Goal: Task Accomplishment & Management: Use online tool/utility

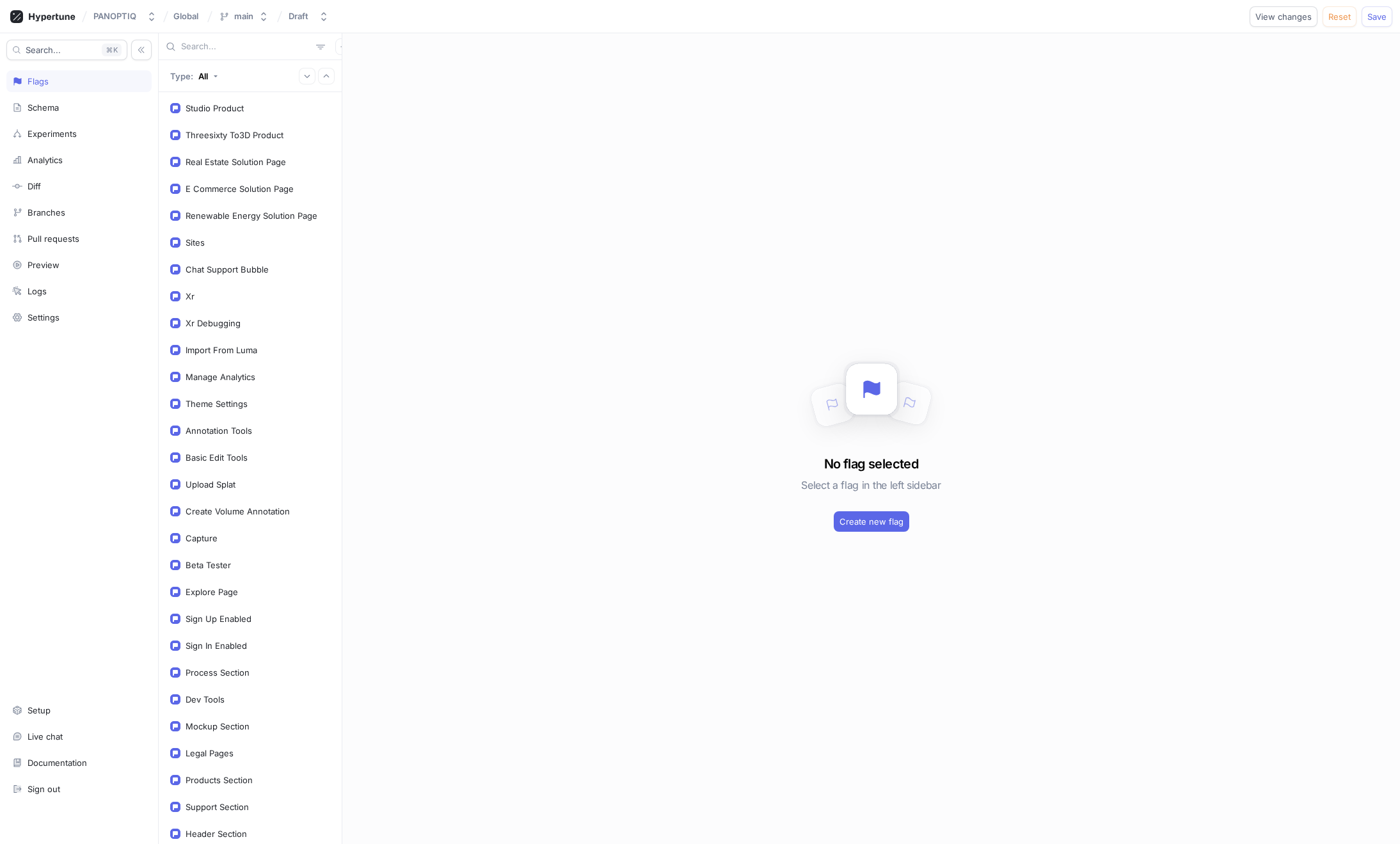
scroll to position [205, 0]
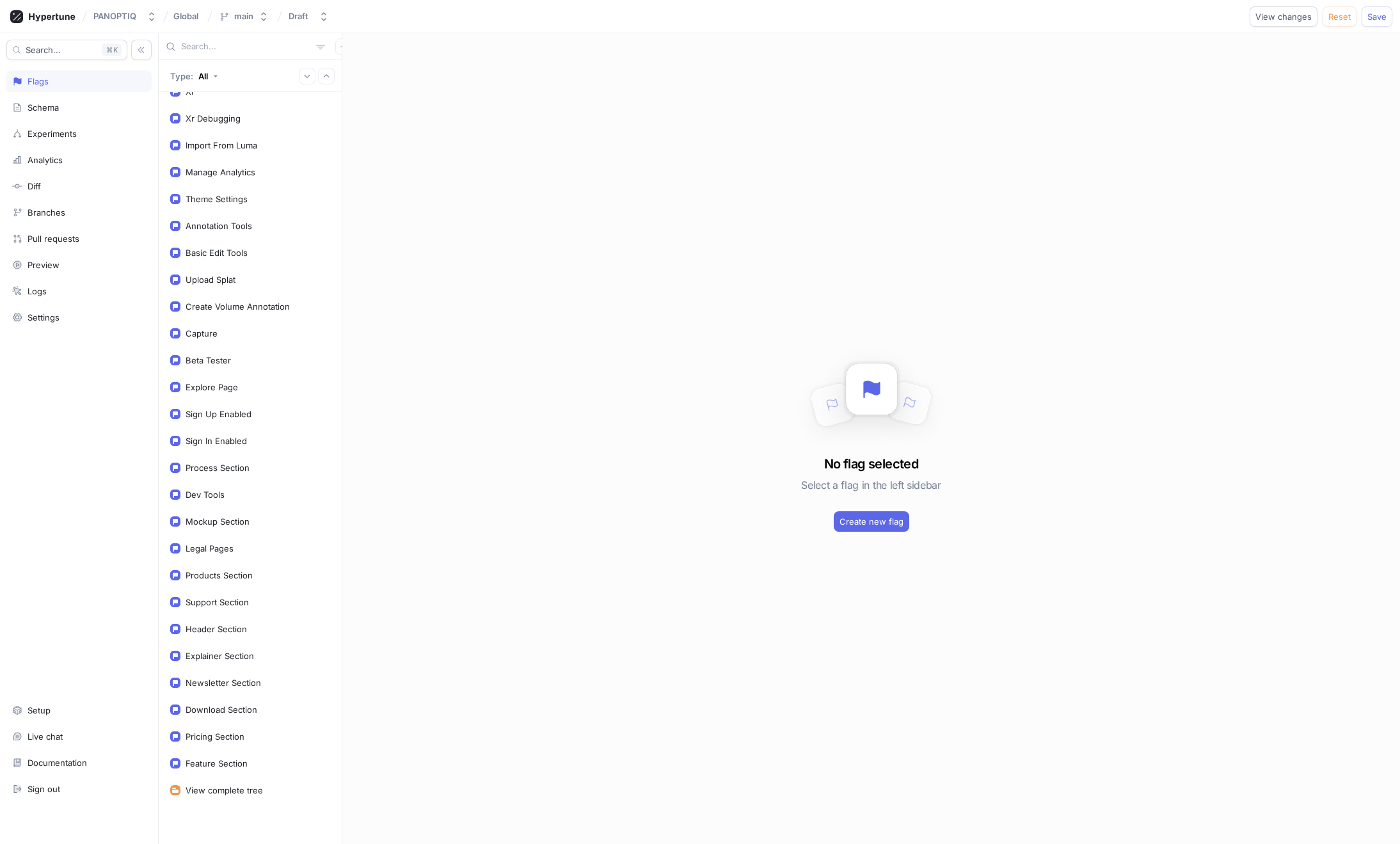
click at [249, 47] on input "text" at bounding box center [246, 47] width 130 height 13
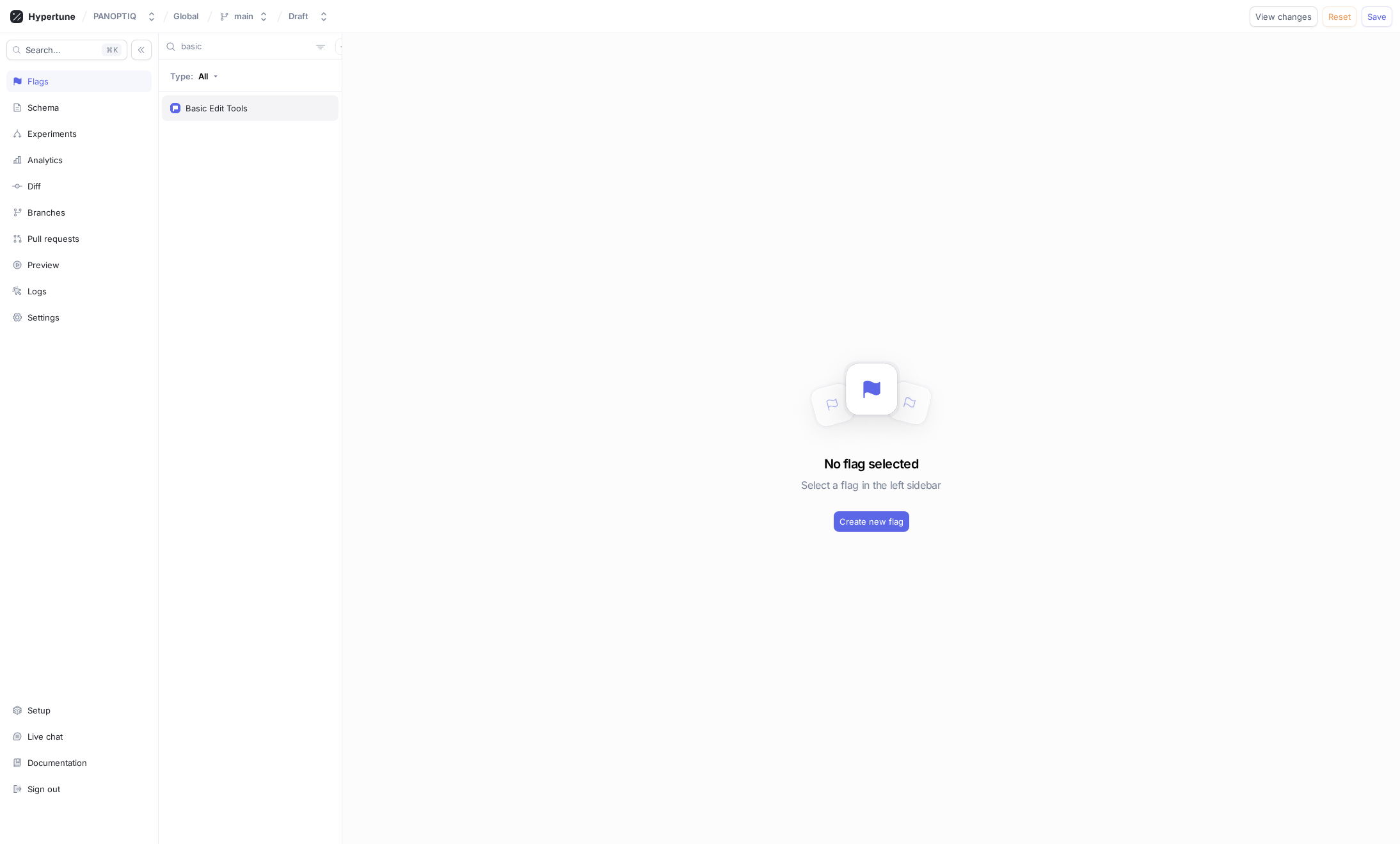
click at [242, 117] on div "Basic Edit Tools" at bounding box center [250, 108] width 177 height 25
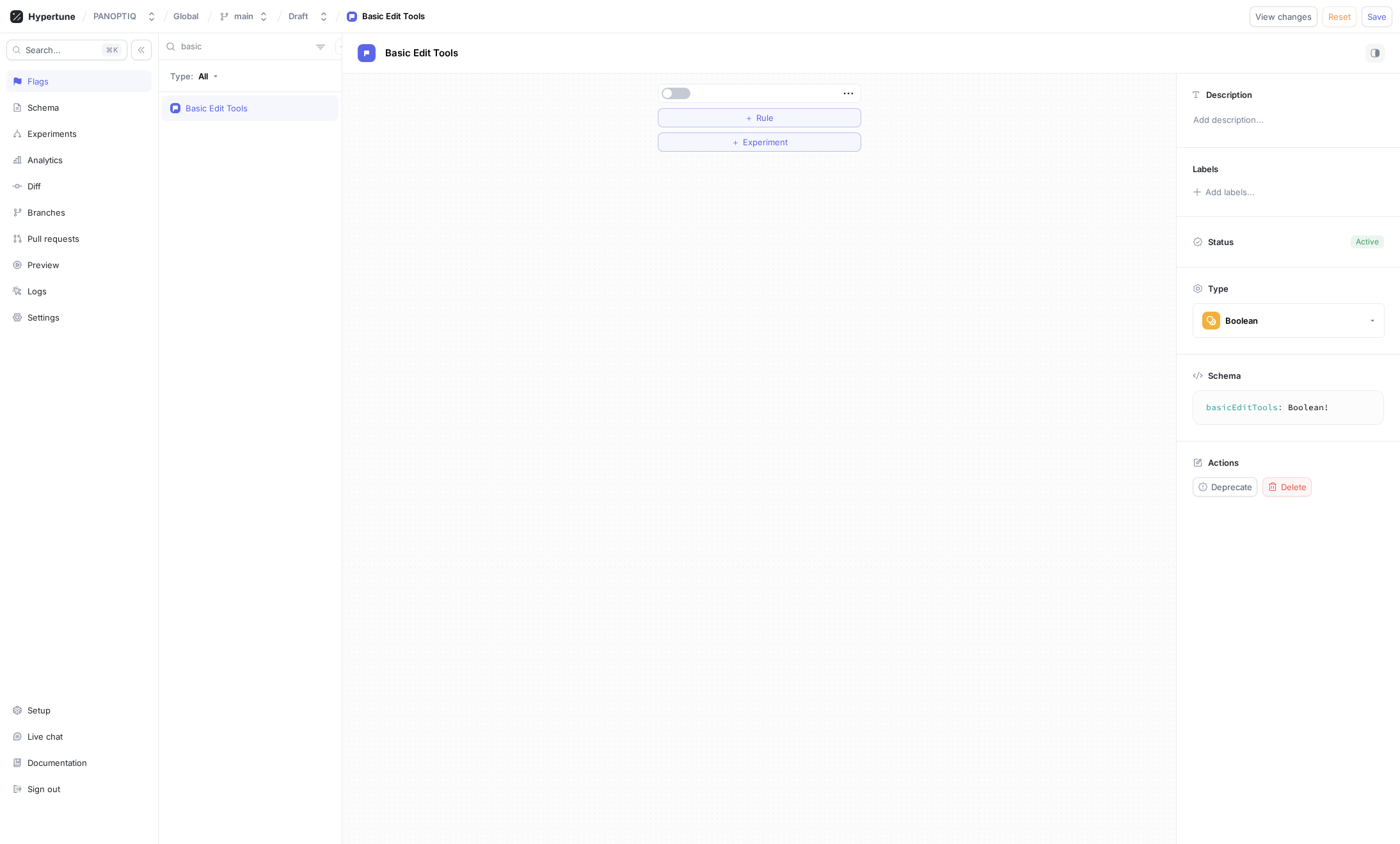
click at [1294, 496] on div "Actions Deprecate Delete" at bounding box center [1288, 477] width 223 height 71
click at [1294, 494] on button "Delete" at bounding box center [1287, 486] width 49 height 19
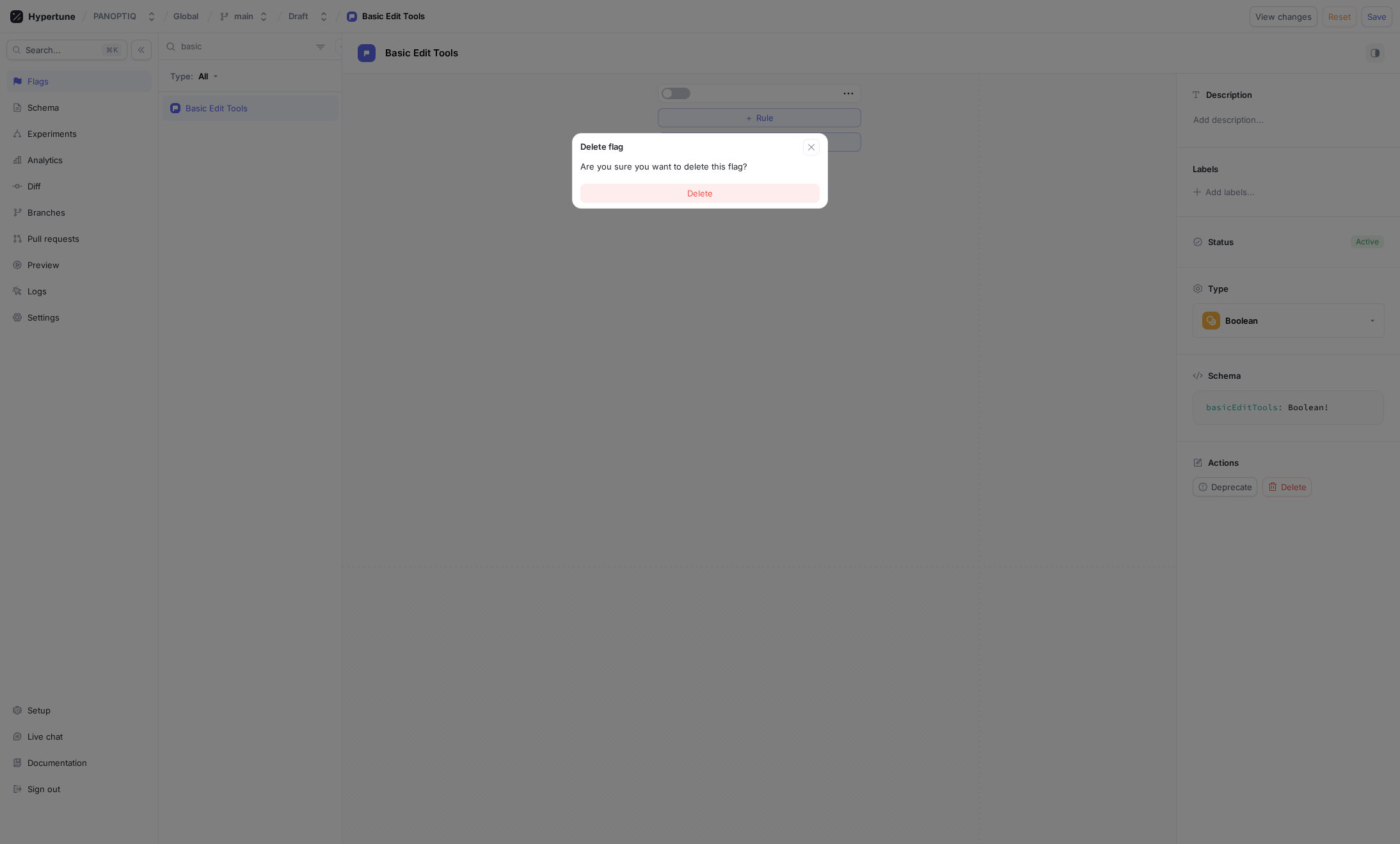
click at [689, 190] on span "Delete" at bounding box center [700, 193] width 25 height 8
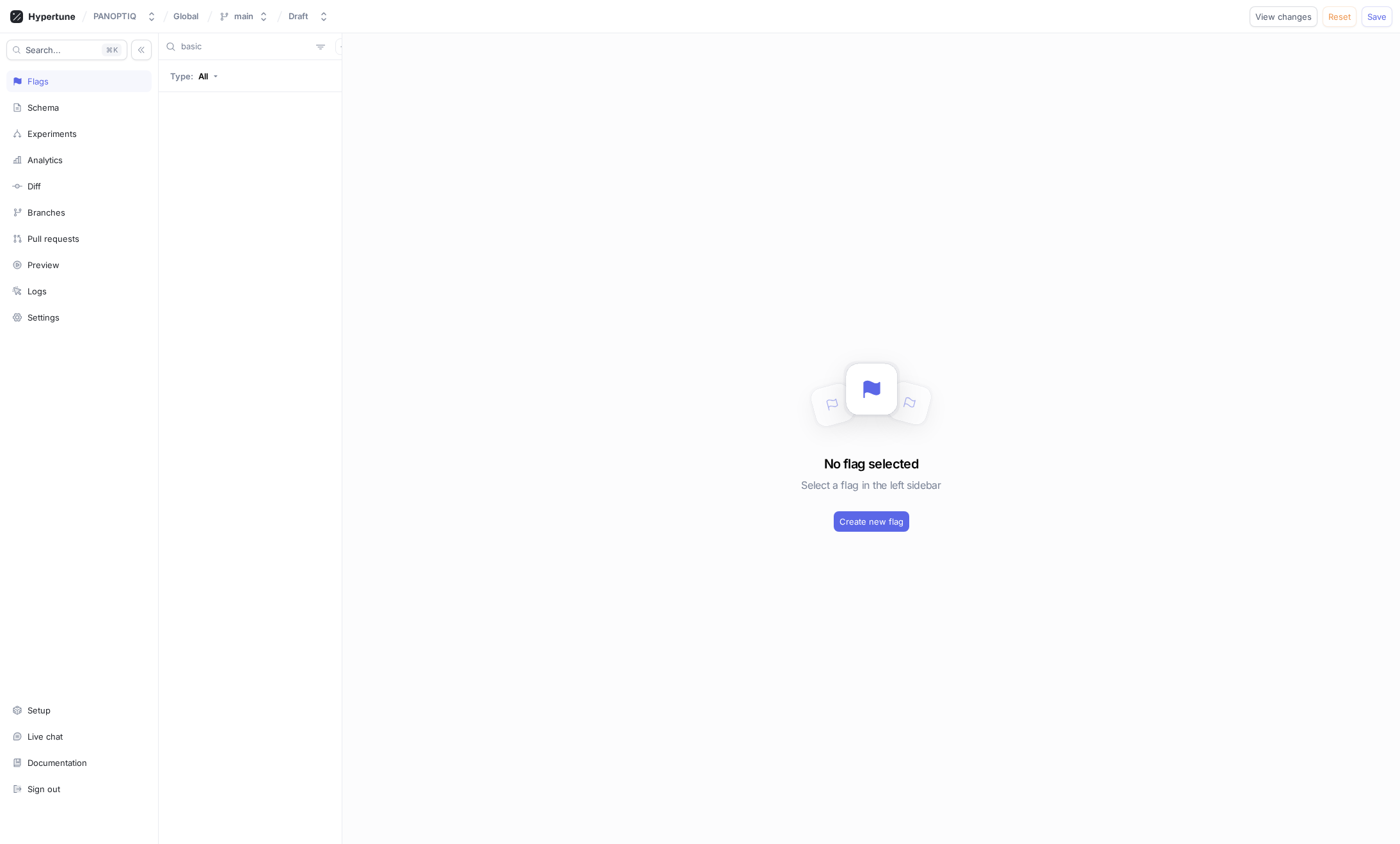
click at [218, 44] on input "basic" at bounding box center [246, 47] width 130 height 13
type input "annotat"
click at [214, 104] on div "Annotation Tools" at bounding box center [219, 108] width 67 height 10
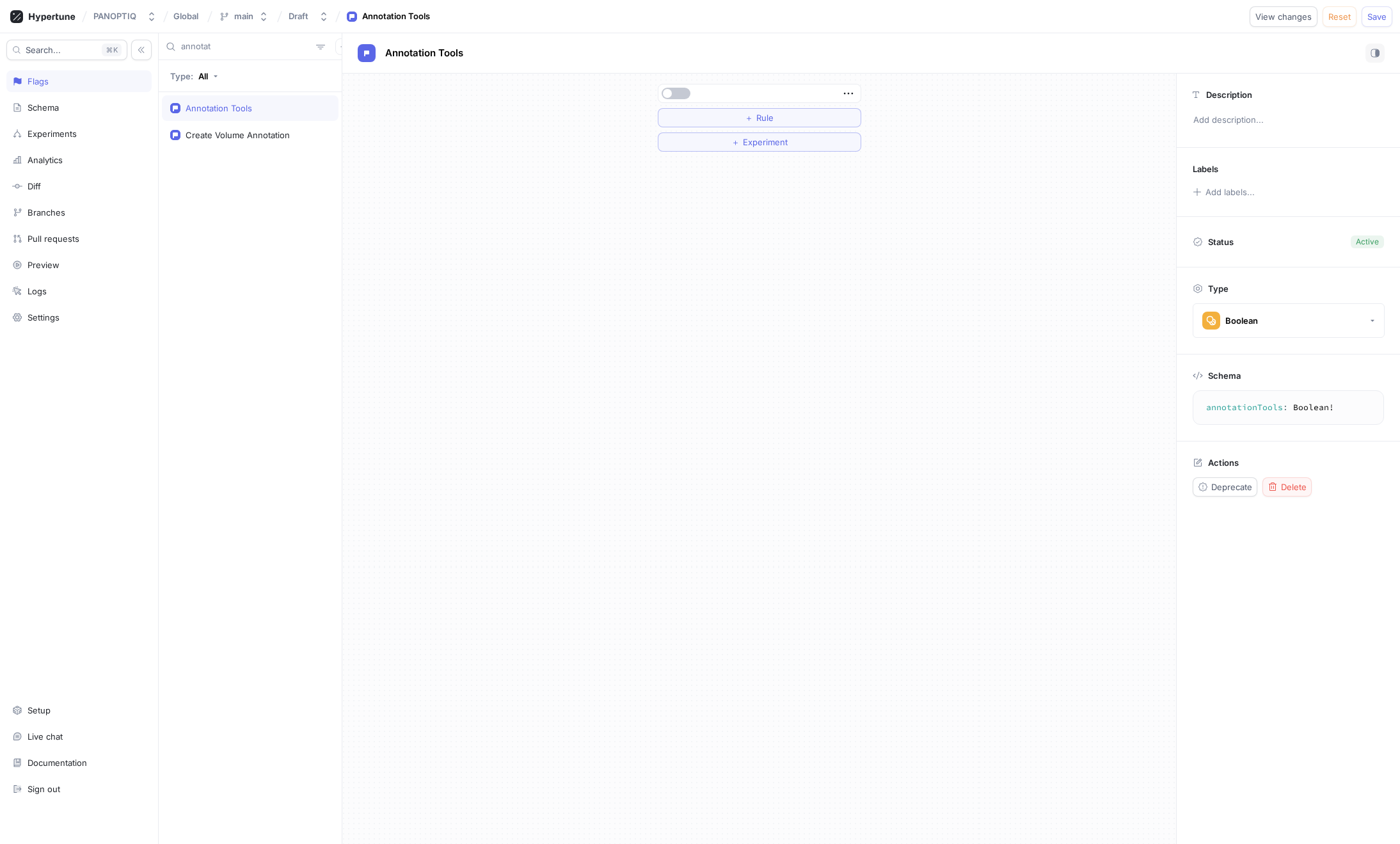
click at [1280, 484] on div "Delete" at bounding box center [1287, 486] width 39 height 10
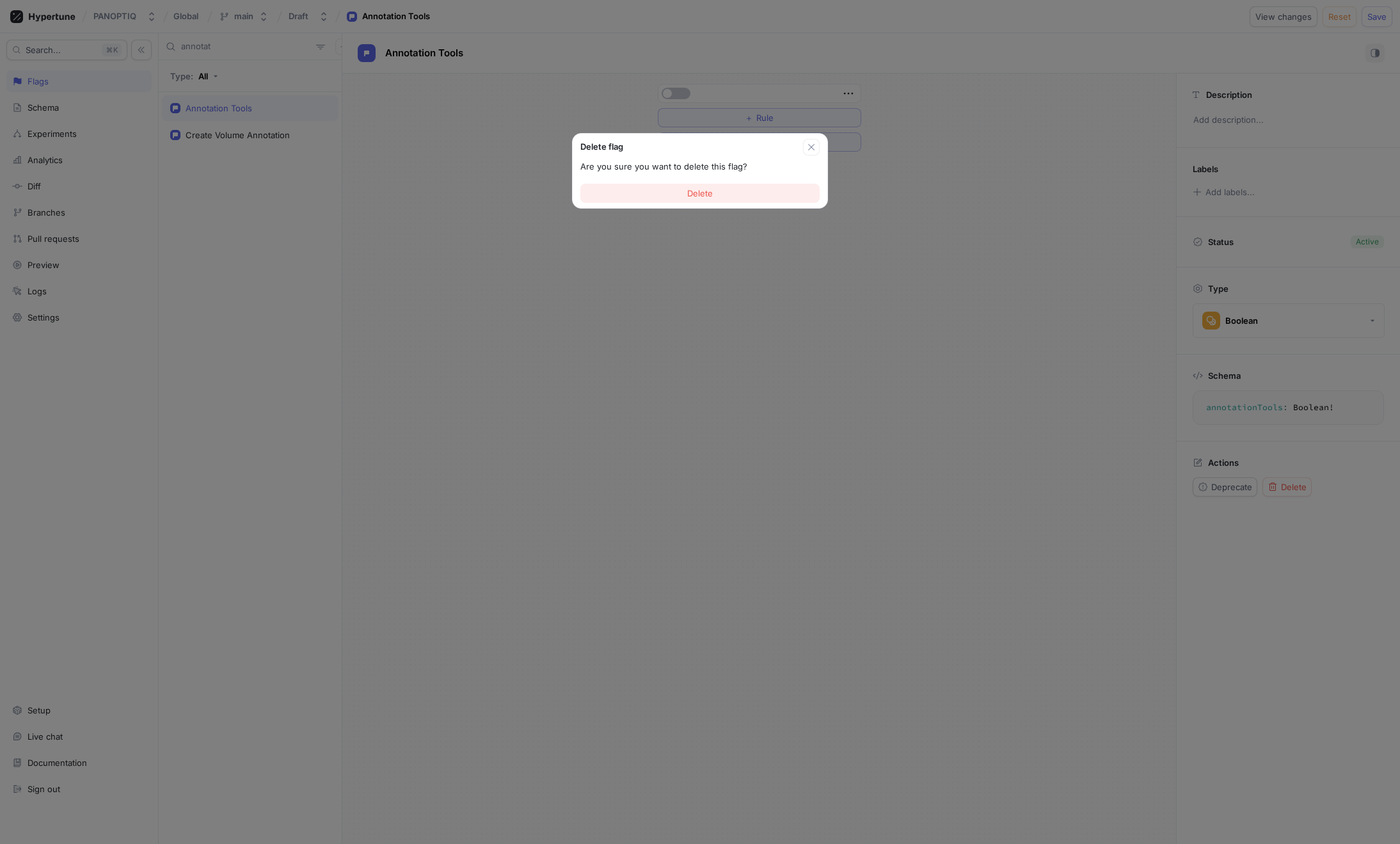
click at [740, 199] on button "Delete" at bounding box center [700, 193] width 239 height 19
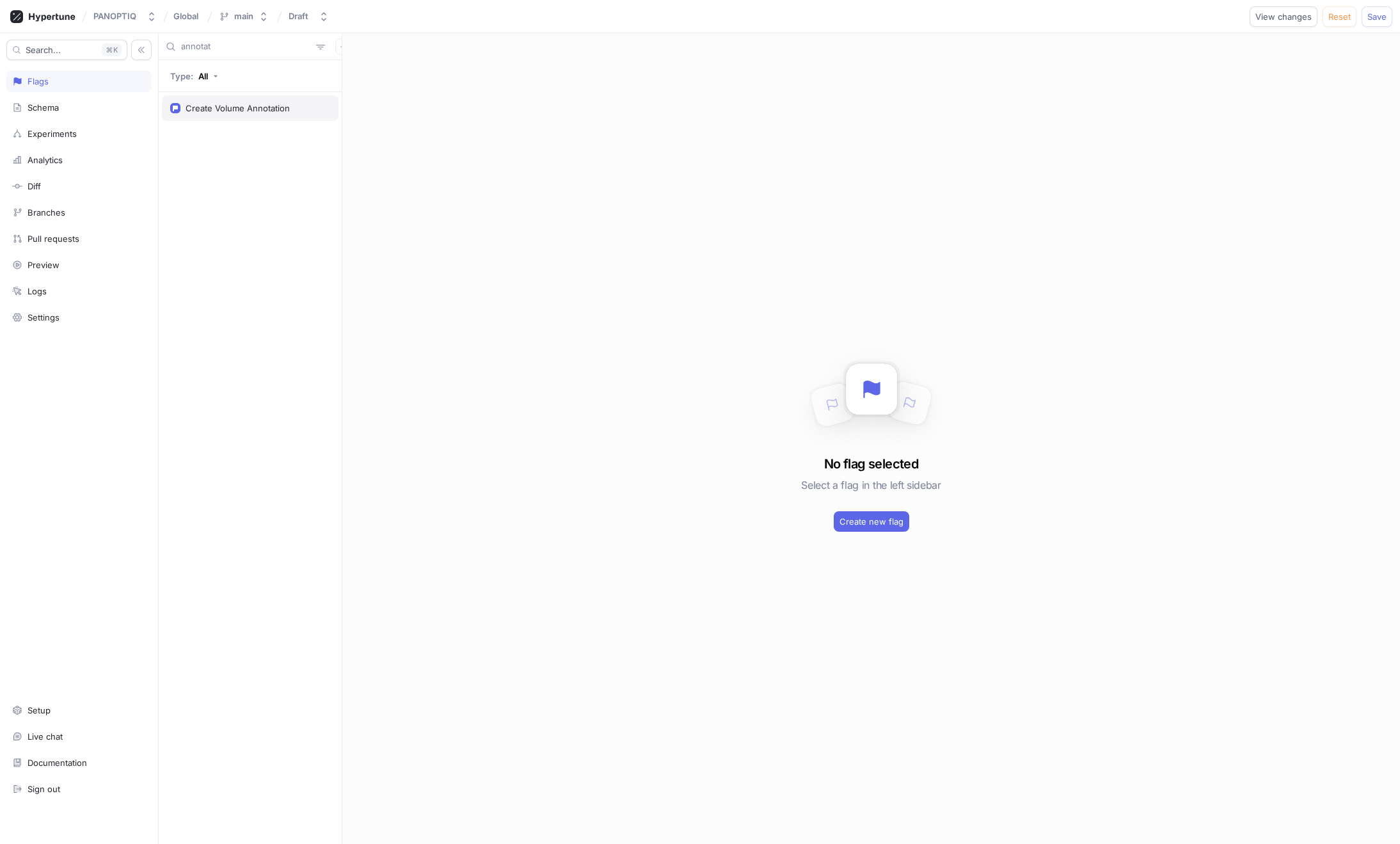
click at [216, 102] on div "Create Volume Annotation" at bounding box center [250, 108] width 177 height 25
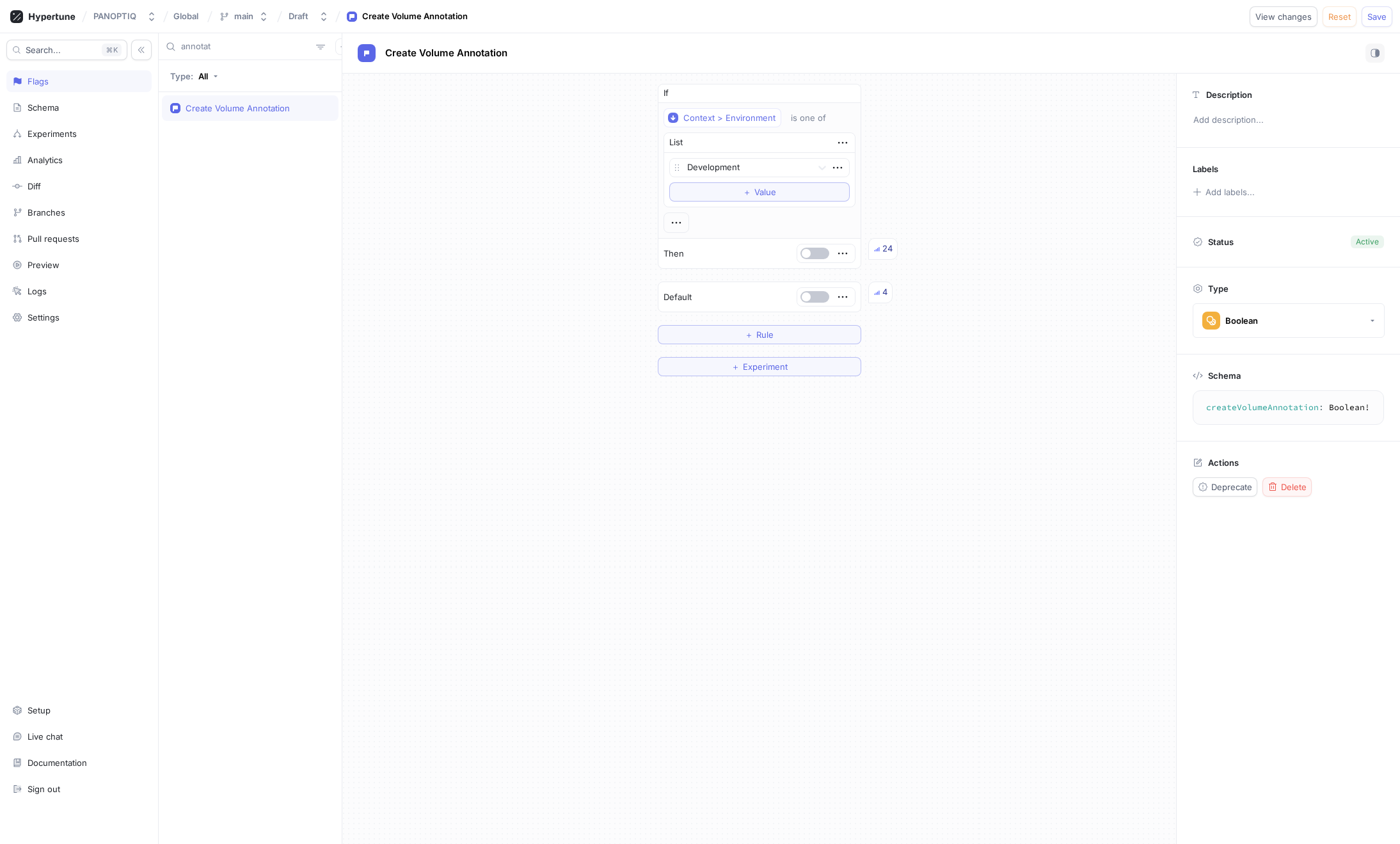
click at [1304, 482] on div "Delete" at bounding box center [1287, 486] width 39 height 10
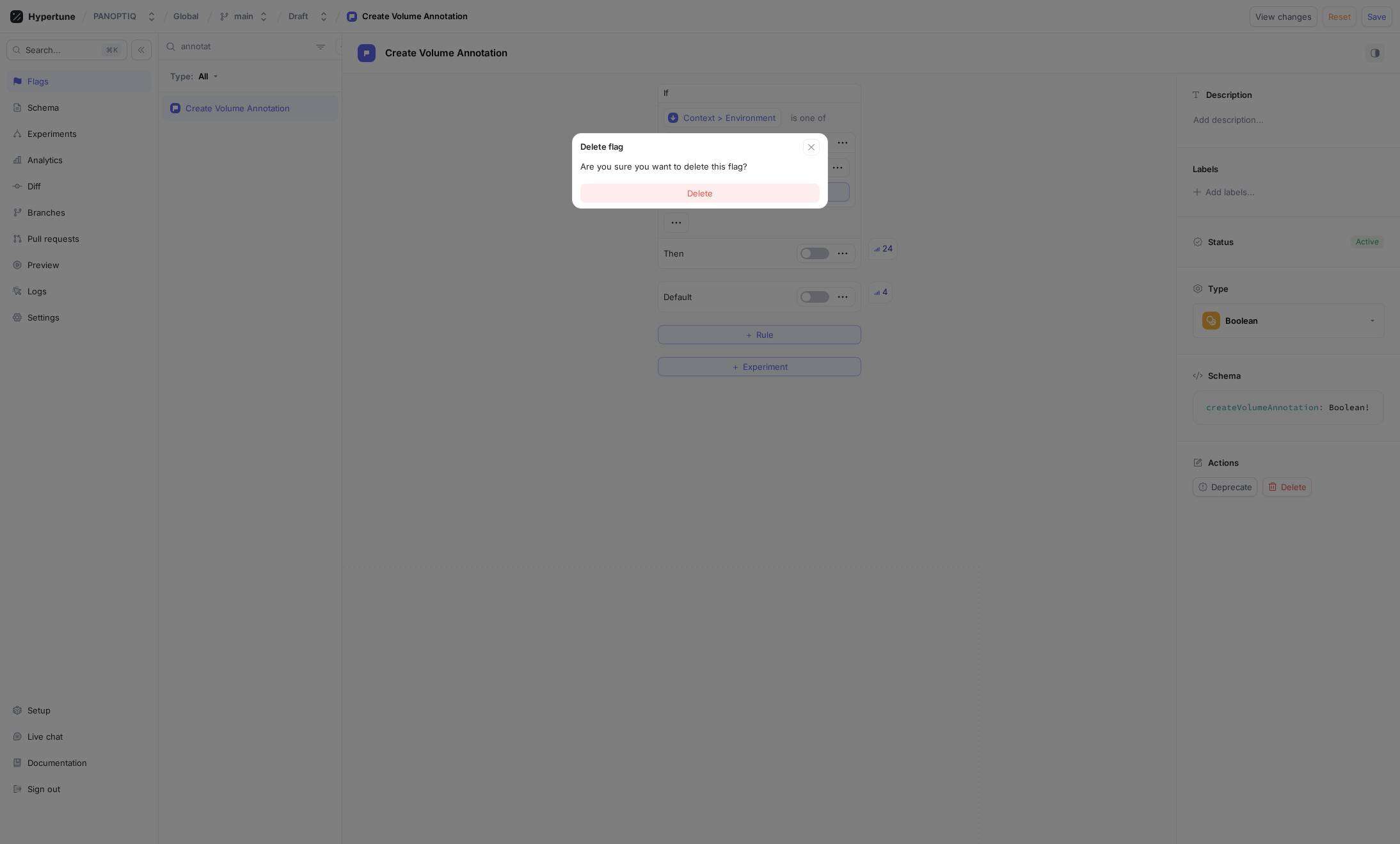
click at [706, 187] on button "Delete" at bounding box center [700, 193] width 239 height 19
